Goal: Information Seeking & Learning: Learn about a topic

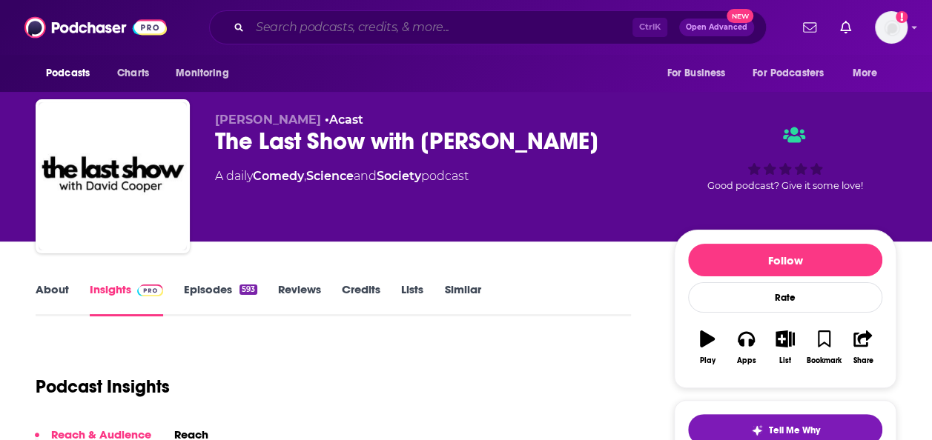
click at [317, 30] on input "Search podcasts, credits, & more..." at bounding box center [441, 28] width 382 height 24
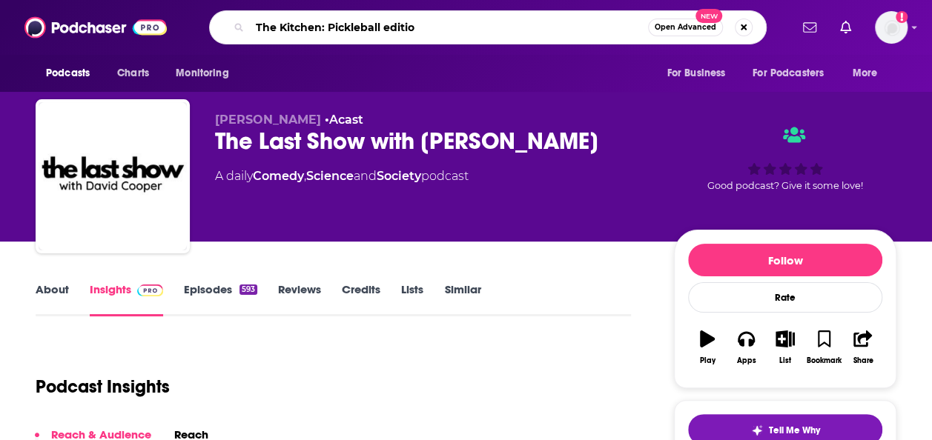
type input "The Kitchen: Pickleball edition"
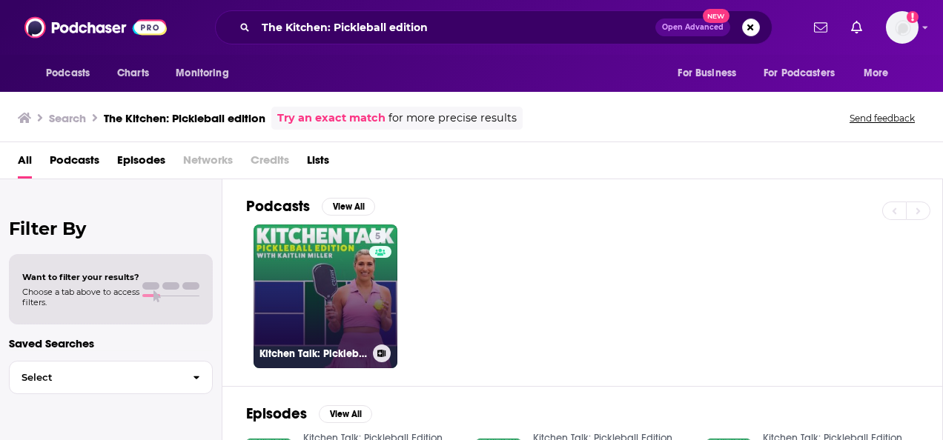
click at [314, 255] on link "5 Kitchen Talk: Pickleball Edition" at bounding box center [325, 297] width 144 height 144
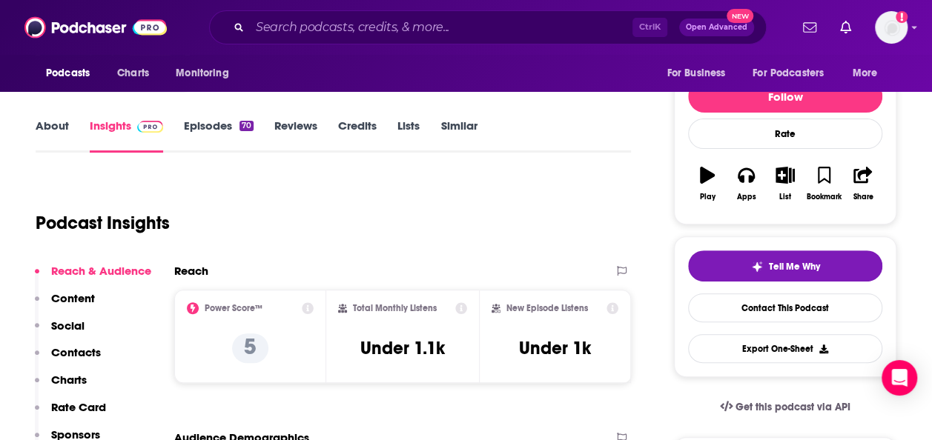
scroll to position [165, 0]
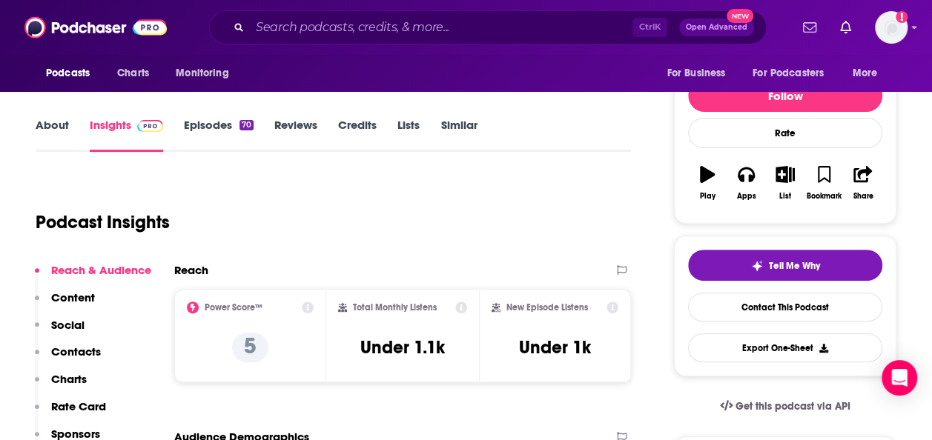
click at [59, 129] on link "About" at bounding box center [52, 135] width 33 height 34
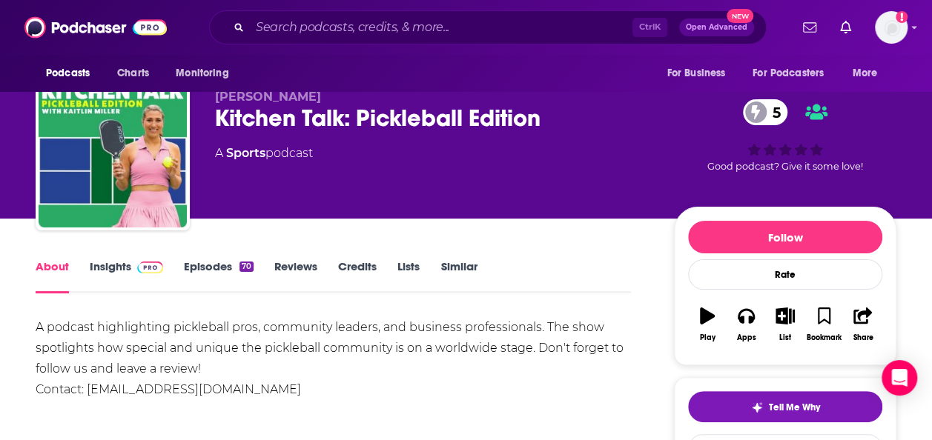
scroll to position [24, 0]
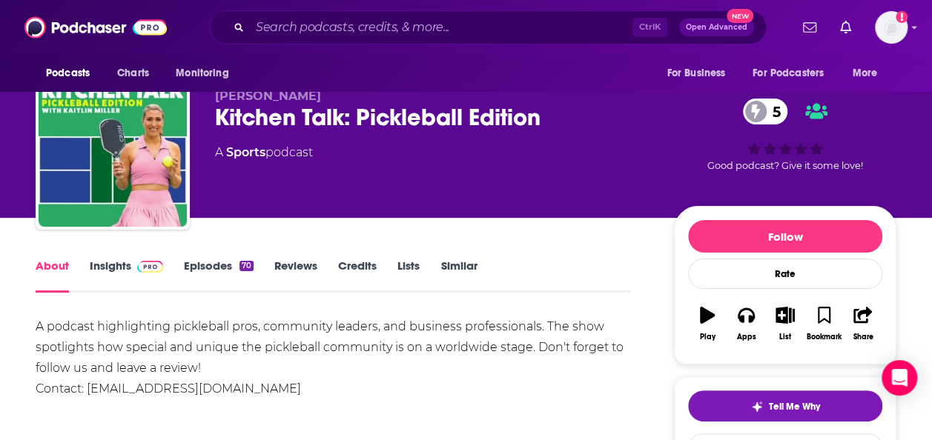
click at [116, 271] on link "Insights" at bounding box center [126, 276] width 73 height 34
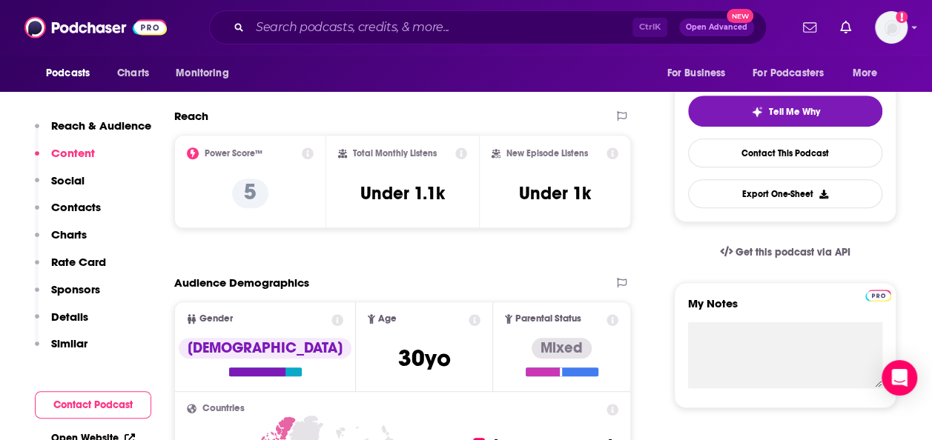
scroll to position [319, 0]
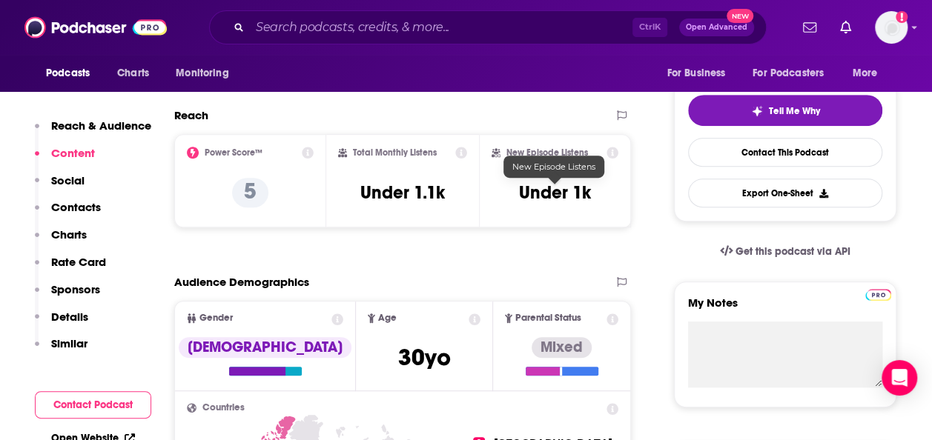
click at [542, 190] on h3 "Under 1k" at bounding box center [555, 193] width 72 height 22
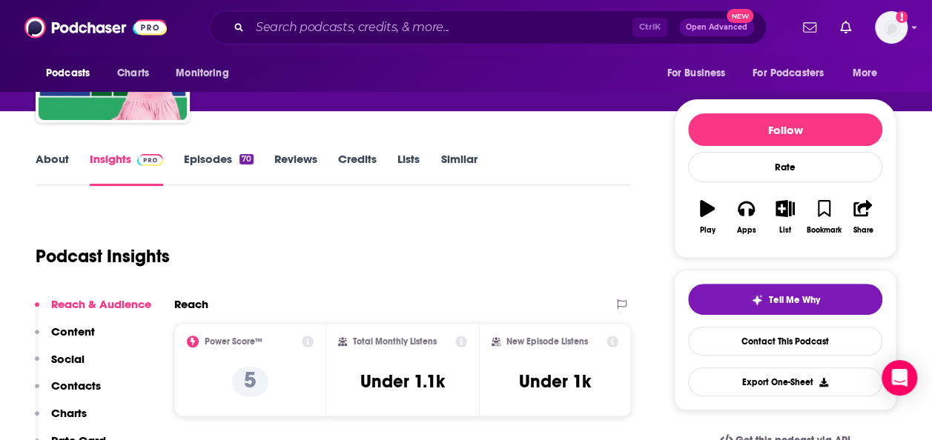
scroll to position [130, 0]
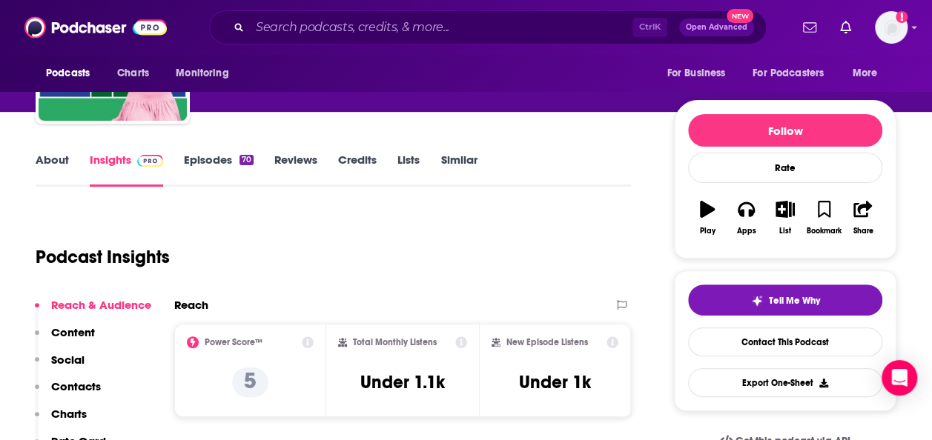
click at [308, 162] on link "Reviews" at bounding box center [295, 170] width 43 height 34
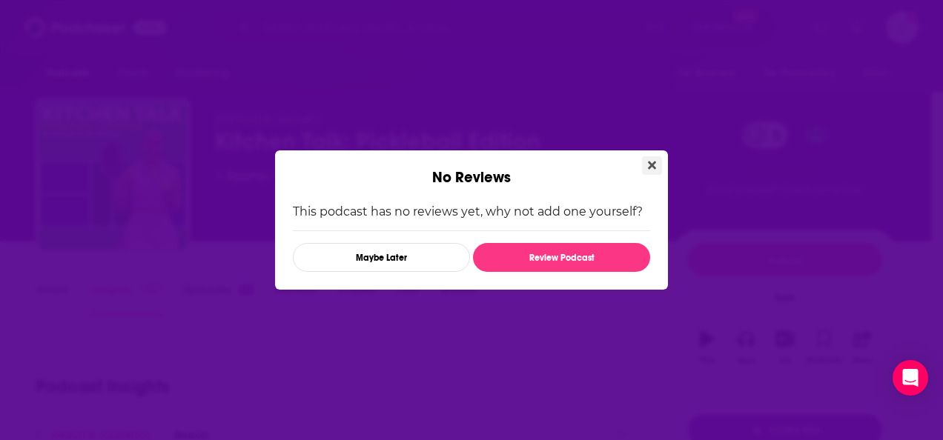
click at [654, 161] on icon "Close" at bounding box center [652, 165] width 8 height 12
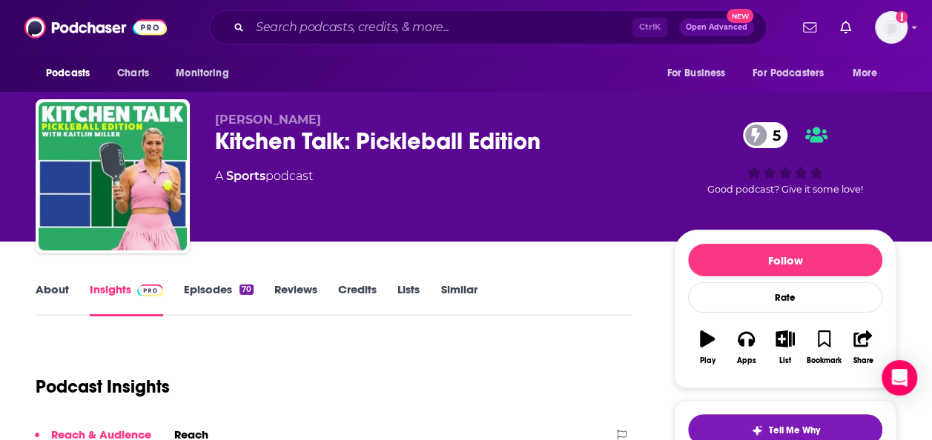
click at [196, 296] on link "Episodes 70" at bounding box center [219, 299] width 70 height 34
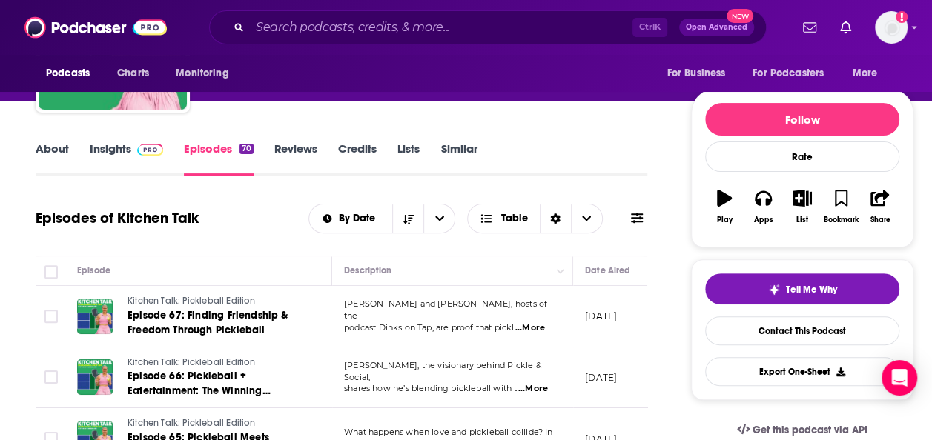
scroll to position [89, 0]
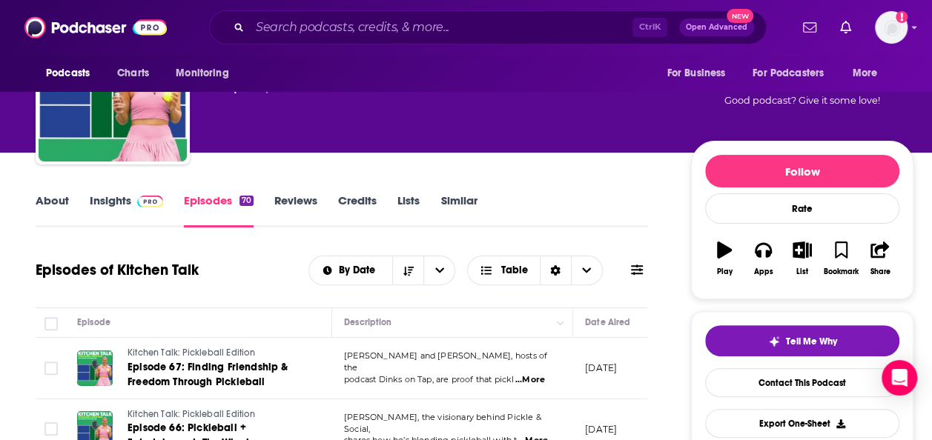
click at [296, 201] on link "Reviews" at bounding box center [295, 210] width 43 height 34
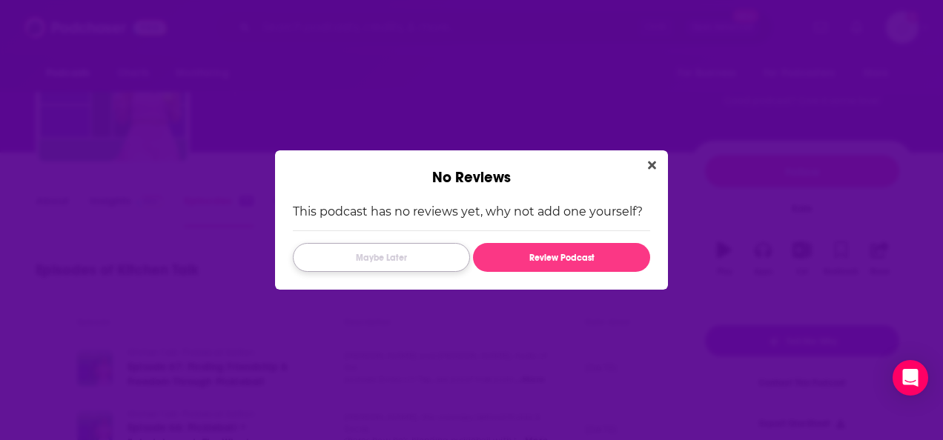
click at [403, 256] on button "Maybe Later" at bounding box center [381, 257] width 177 height 29
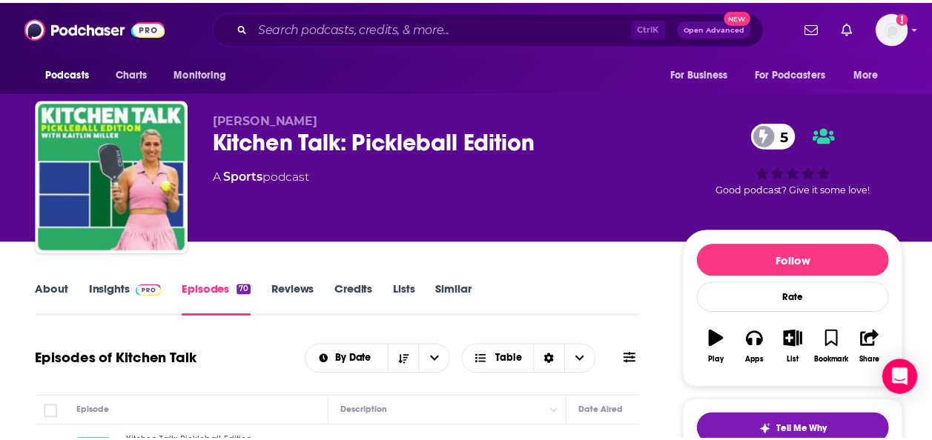
scroll to position [89, 0]
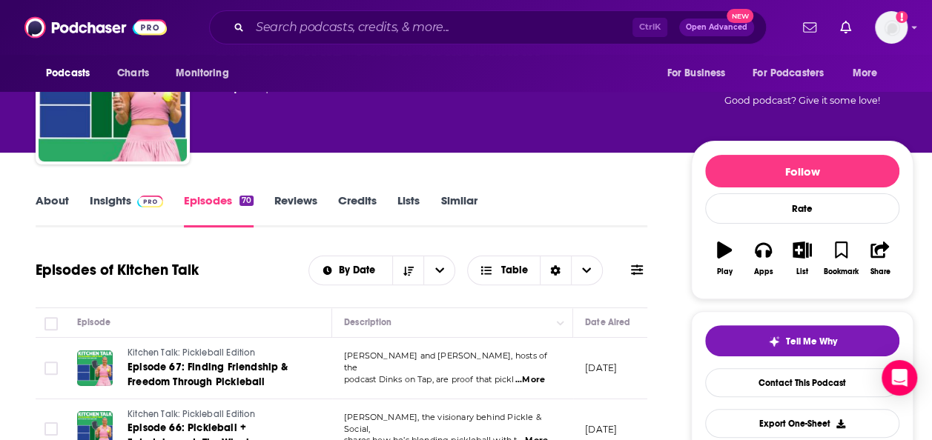
click at [56, 199] on link "About" at bounding box center [52, 210] width 33 height 34
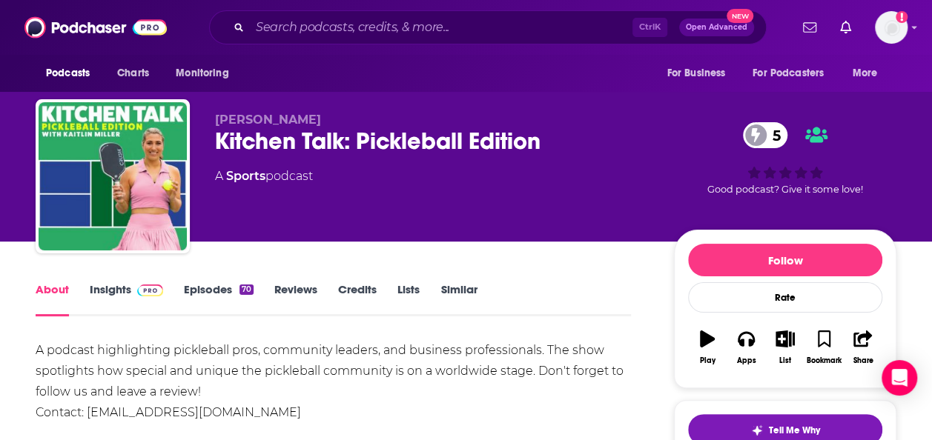
scroll to position [1, 0]
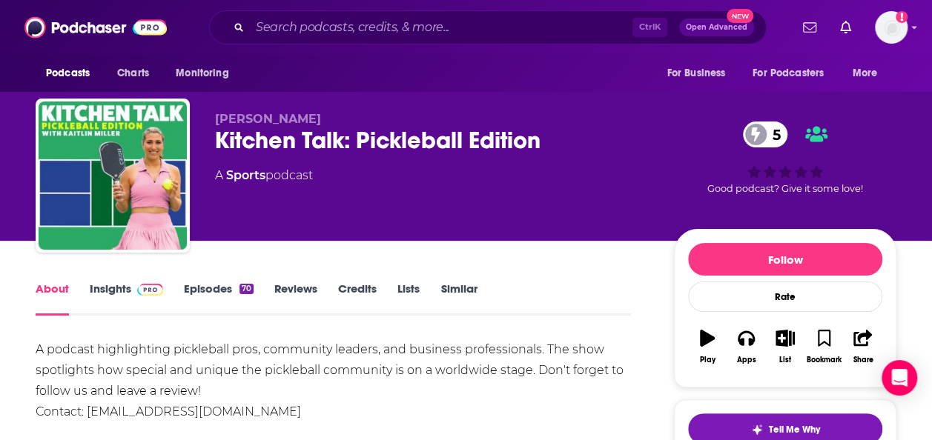
click at [139, 288] on img at bounding box center [150, 290] width 26 height 12
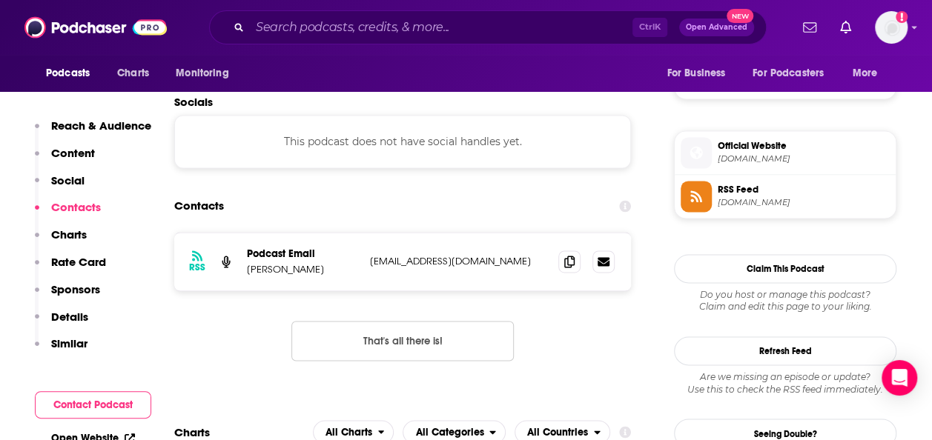
scroll to position [1009, 0]
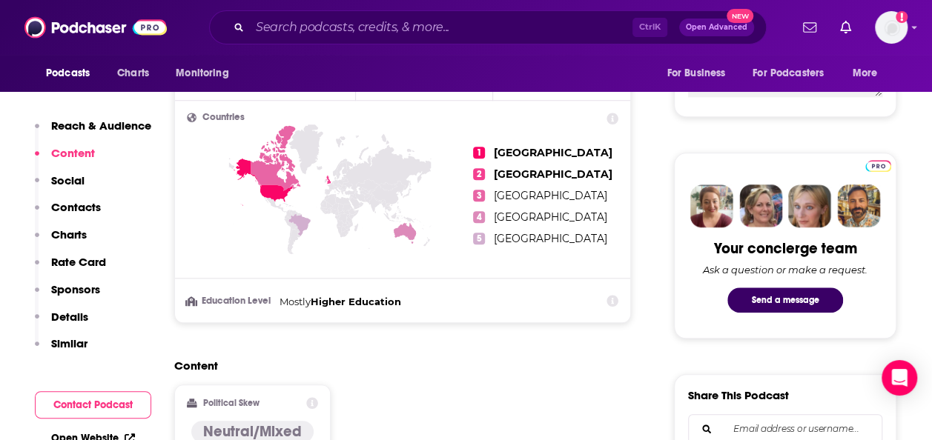
scroll to position [611, 0]
